Goal: Task Accomplishment & Management: Complete application form

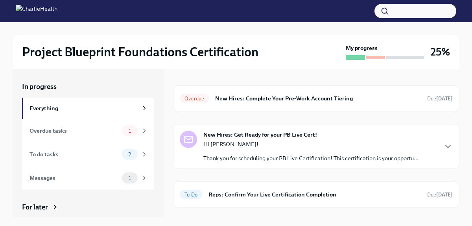
scroll to position [1, 0]
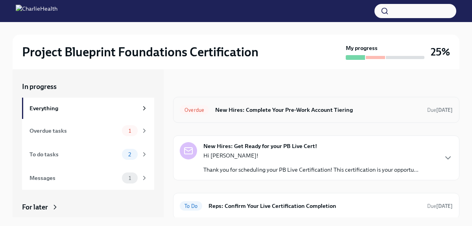
click at [220, 114] on h6 "New Hires: Complete Your Pre-Work Account Tiering" at bounding box center [318, 109] width 206 height 9
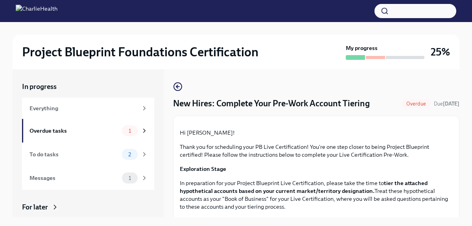
scroll to position [245, 0]
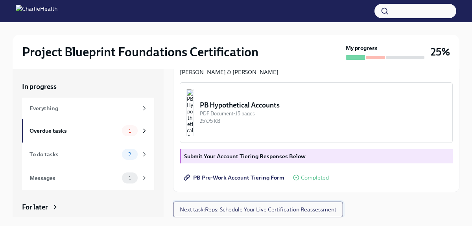
click at [255, 209] on span "Next task : Reps: Schedule Your Live Certification Reassessment" at bounding box center [258, 209] width 157 height 8
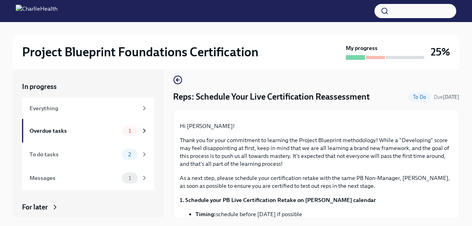
scroll to position [6, 0]
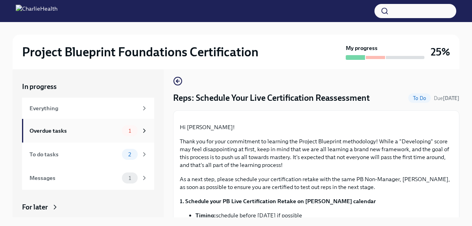
click at [82, 131] on div "Overdue tasks" at bounding box center [74, 130] width 89 height 9
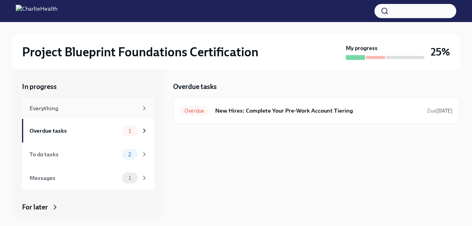
click at [87, 107] on div "Everything" at bounding box center [84, 108] width 108 height 9
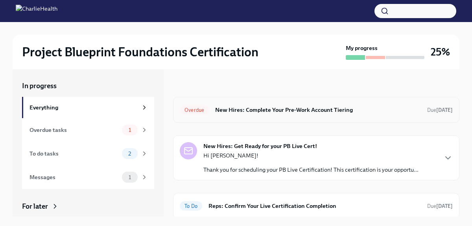
click at [291, 109] on h6 "New Hires: Complete Your Pre-Work Account Tiering" at bounding box center [318, 109] width 206 height 9
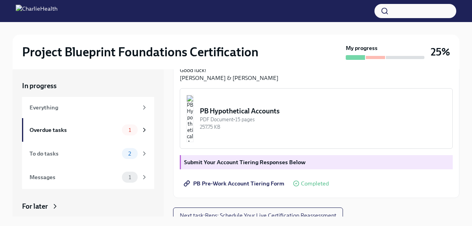
scroll to position [245, 0]
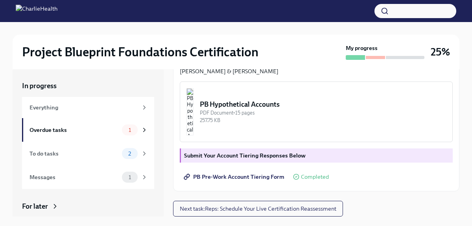
click at [373, 58] on div at bounding box center [375, 57] width 19 height 3
click at [71, 125] on div "Overdue tasks" at bounding box center [74, 129] width 89 height 9
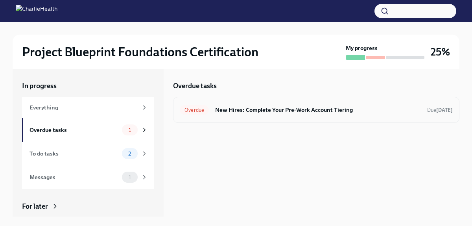
click at [239, 107] on h6 "New Hires: Complete Your Pre-Work Account Tiering" at bounding box center [318, 109] width 206 height 9
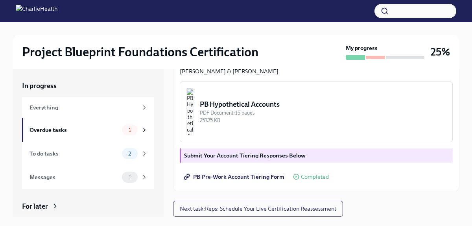
scroll to position [245, 0]
click at [117, 163] on div "To do tasks 2" at bounding box center [88, 154] width 132 height 24
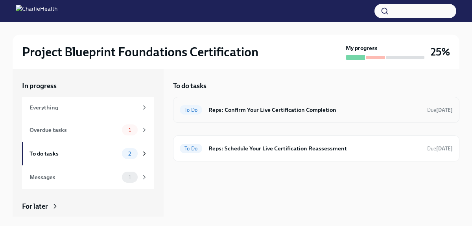
click at [271, 110] on h6 "Reps: Confirm Your Live Certification Completion" at bounding box center [315, 109] width 212 height 9
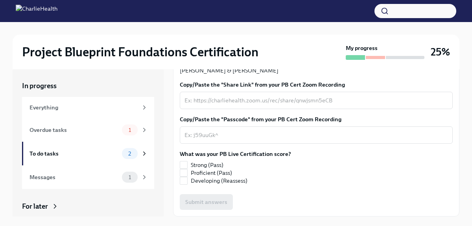
scroll to position [231, 0]
click at [192, 185] on span "Developing (Reassess)" at bounding box center [219, 181] width 57 height 8
click at [187, 184] on input "Developing (Reassess)" at bounding box center [183, 180] width 7 height 7
checkbox input "true"
click at [242, 109] on div "x ​" at bounding box center [316, 100] width 273 height 17
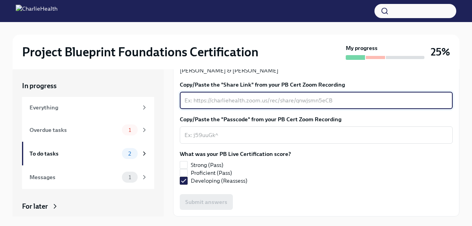
click at [312, 105] on textarea "Copy/Paste the "Share Link" from your PB Cert Zoom Recording" at bounding box center [317, 100] width 264 height 9
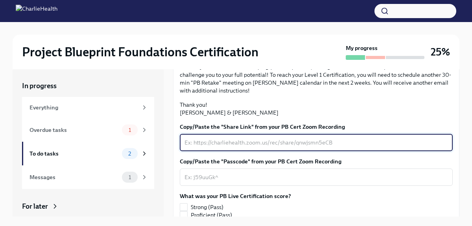
scroll to position [158, 0]
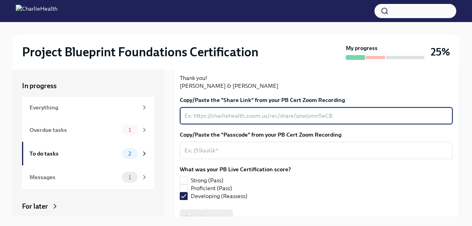
paste textarea "5353 West Dartmouth Avenue suite 305 Lakewood, CO 80227 United States"
type textarea "5353 West Dartmouth Avenue suite 305 Lakewood, CO 80227 United States"
paste textarea "https://drive.google.com/file/d/1jkRjoAfilVVaFI_w1WuetzirVxAGhW_3/view?usp=driv…"
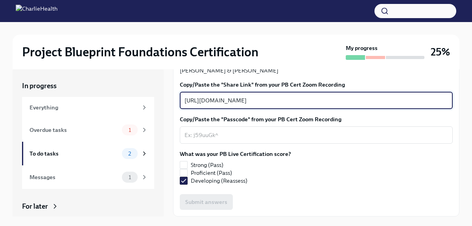
scroll to position [239, 0]
type textarea "https://drive.google.com/file/d/1jkRjoAfilVVaFI_w1WuetzirVxAGhW_3/view?usp=driv…"
click at [254, 130] on textarea "Copy/Paste the "Passcode" from your PB Cert Zoom Recording" at bounding box center [317, 134] width 264 height 9
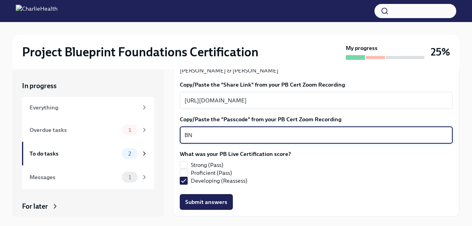
type textarea "B"
type textarea "A"
type textarea "NA"
click at [200, 202] on span "Submit answers" at bounding box center [206, 202] width 42 height 8
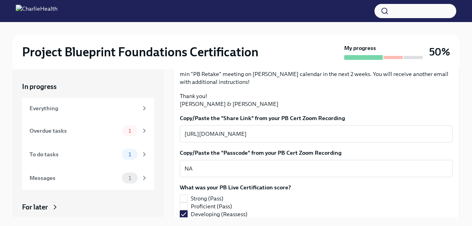
scroll to position [143, 0]
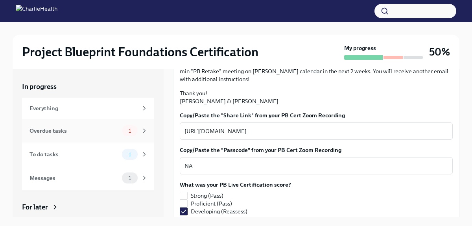
click at [129, 127] on div "1" at bounding box center [130, 130] width 16 height 11
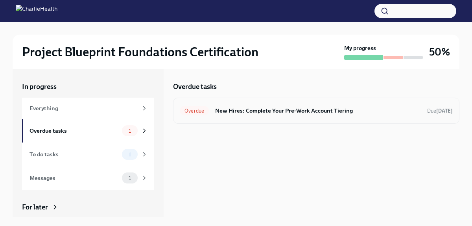
click at [264, 108] on h6 "New Hires: Complete Your Pre-Work Account Tiering" at bounding box center [318, 110] width 206 height 9
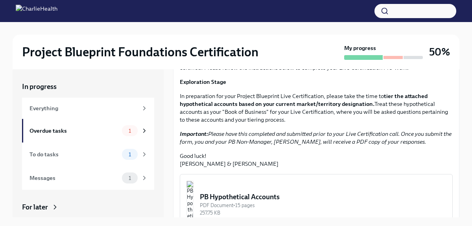
scroll to position [245, 0]
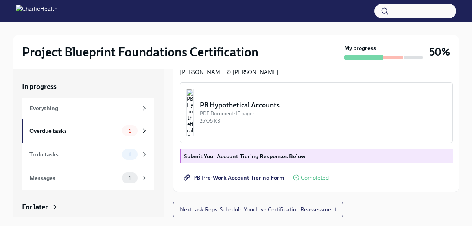
click at [301, 179] on span "Completed" at bounding box center [315, 178] width 28 height 6
click at [249, 177] on span "PB Pre-Work Account Tiering Form" at bounding box center [234, 177] width 99 height 8
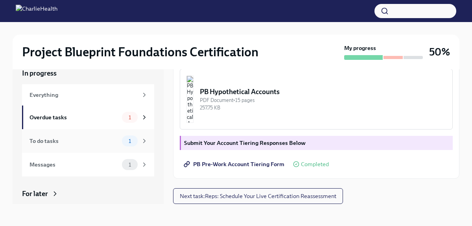
click at [94, 142] on div "To do tasks" at bounding box center [74, 141] width 89 height 9
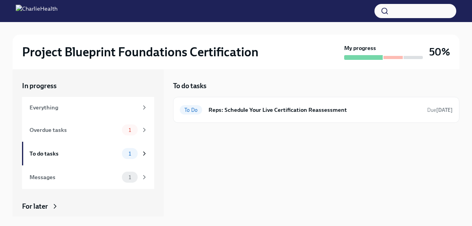
scroll to position [1, 0]
click at [97, 132] on div "Overdue tasks" at bounding box center [74, 129] width 89 height 9
click at [124, 147] on div "To do tasks 1" at bounding box center [88, 154] width 132 height 24
click at [248, 115] on div "To Do Reps: Schedule Your Live Certification Reassessment Due yesterday" at bounding box center [316, 109] width 273 height 13
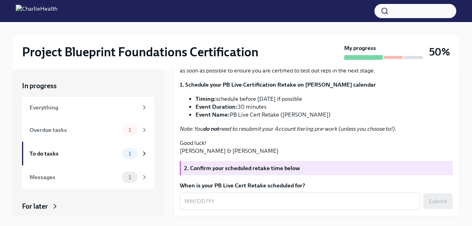
scroll to position [187, 0]
